Goal: Navigation & Orientation: Understand site structure

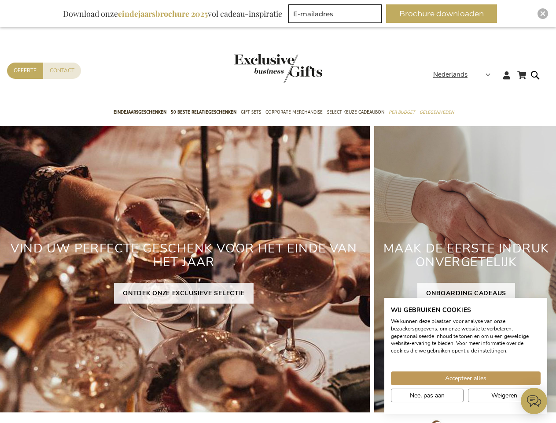
click at [278, 211] on div "VIND UW PERFECTE GESCHENK VOOR HET EINDE VAN HET JAAR ONTDEK ONZE EXCLUSIEVE SE…" at bounding box center [184, 269] width 372 height 286
click at [464, 74] on span "Nederlands" at bounding box center [450, 75] width 34 height 10
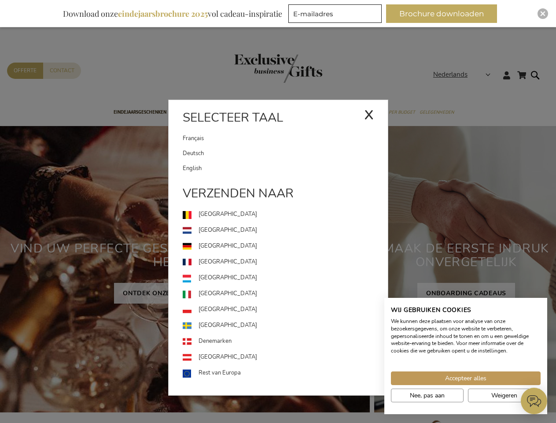
click at [445, 14] on button "Brochure downloaden" at bounding box center [441, 13] width 111 height 18
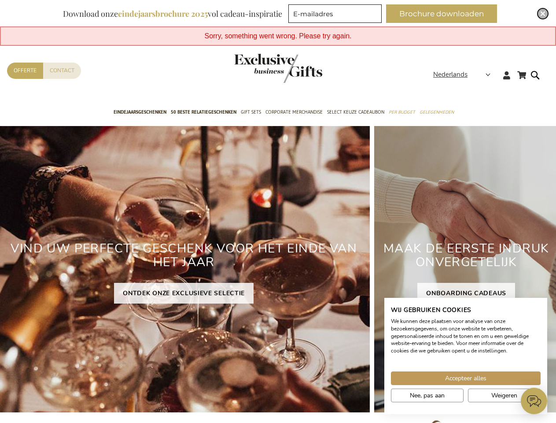
click at [543, 14] on img "Close" at bounding box center [542, 13] width 5 height 5
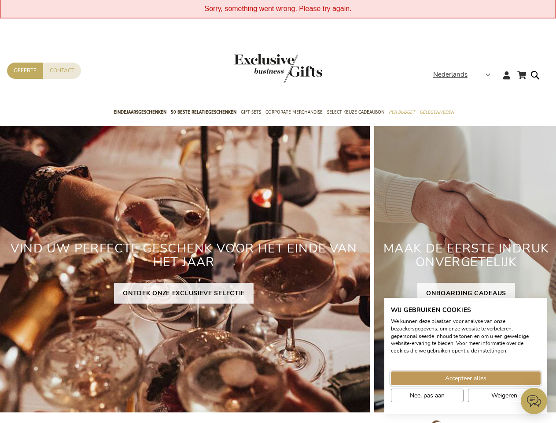
click at [466, 378] on span "Accepteer alles" at bounding box center [465, 377] width 41 height 9
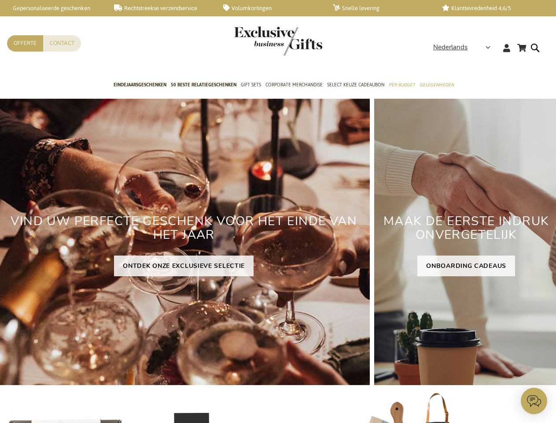
click at [534, 401] on icon at bounding box center [534, 400] width 26 height 26
